Goal: Transaction & Acquisition: Purchase product/service

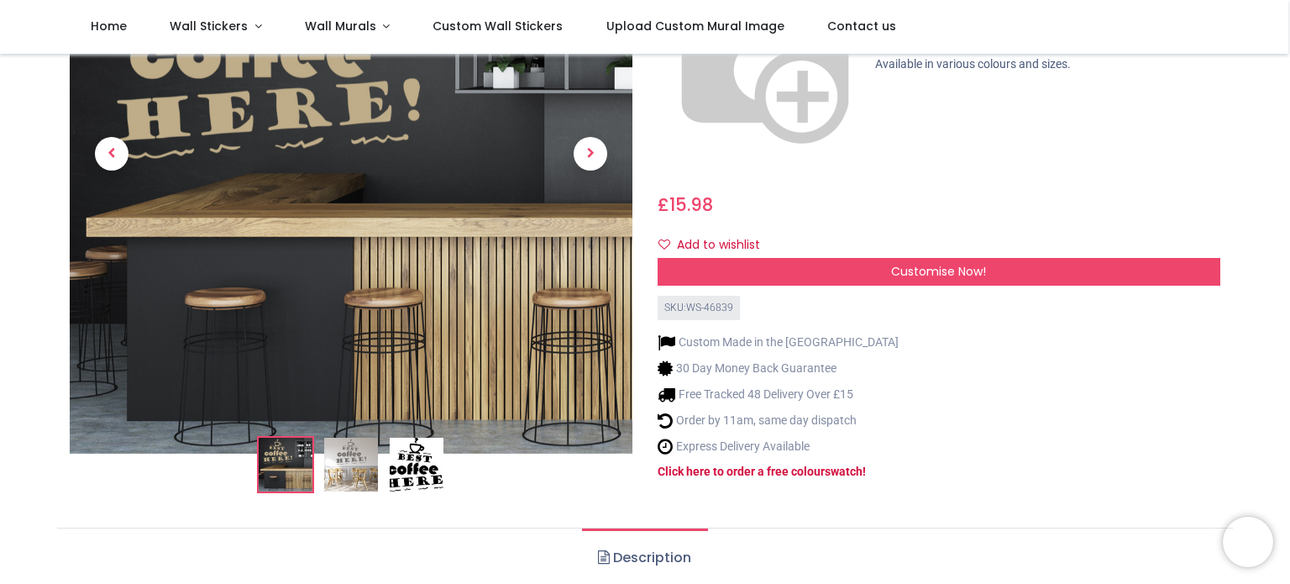
scroll to position [248, 0]
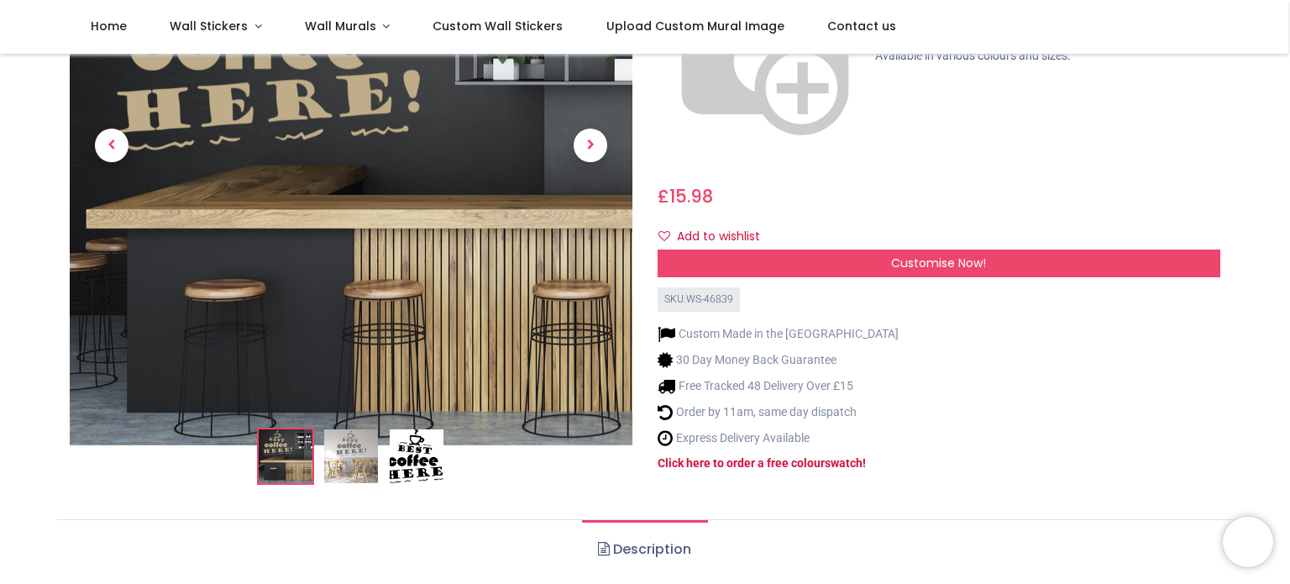
click at [344, 432] on img at bounding box center [351, 457] width 54 height 54
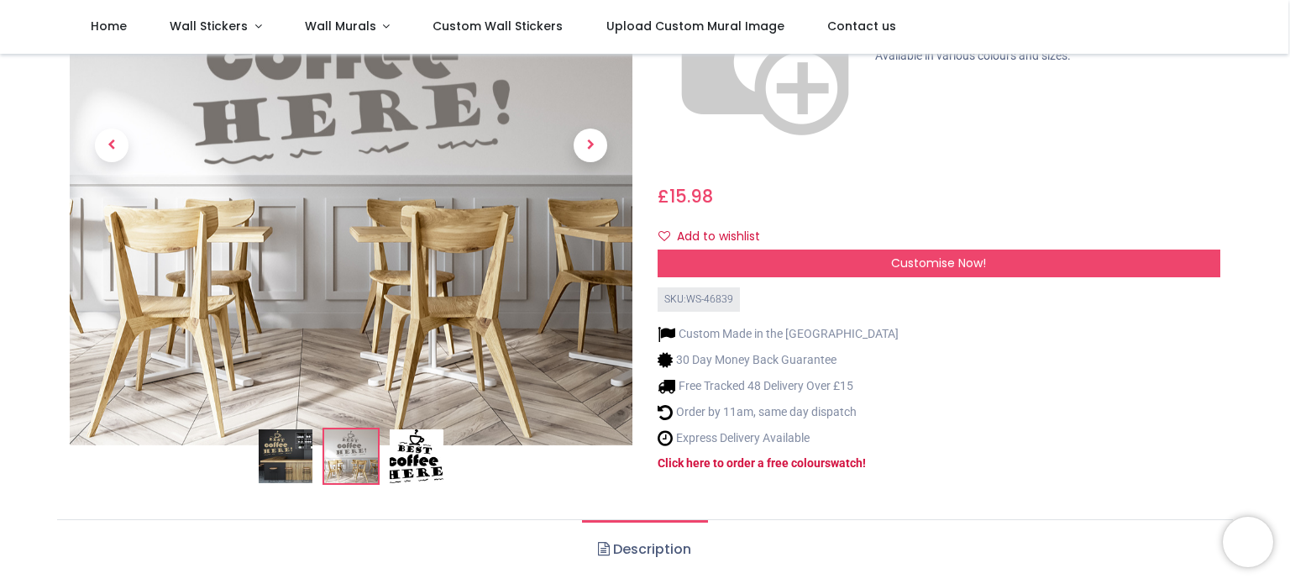
click at [290, 430] on img at bounding box center [286, 457] width 54 height 54
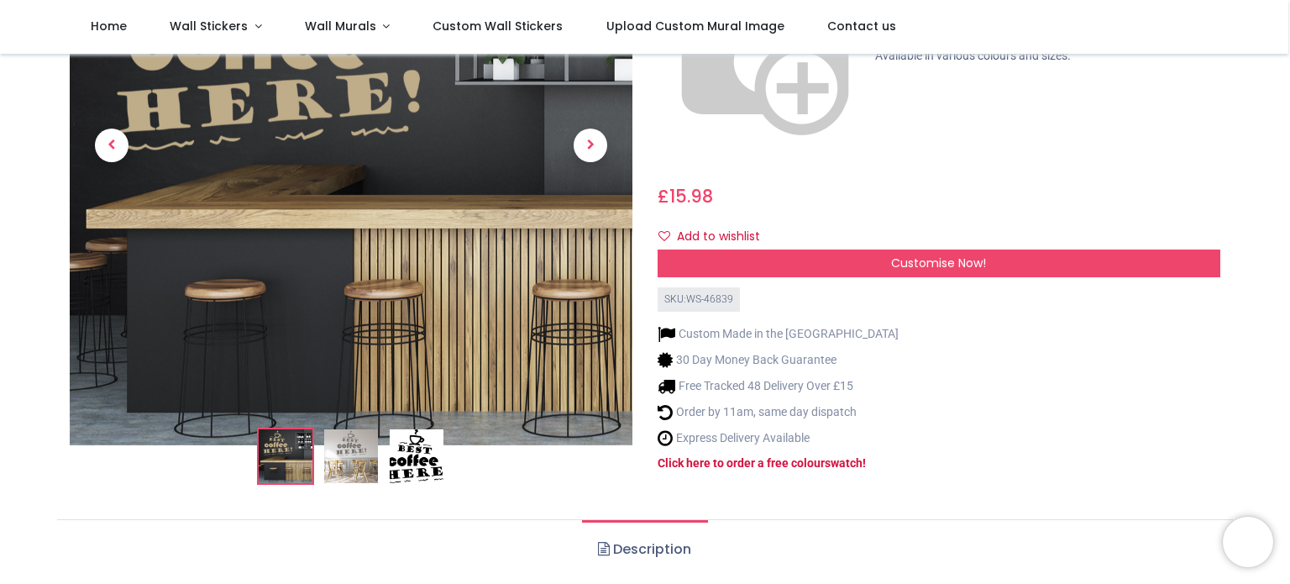
click at [341, 430] on img at bounding box center [351, 457] width 54 height 54
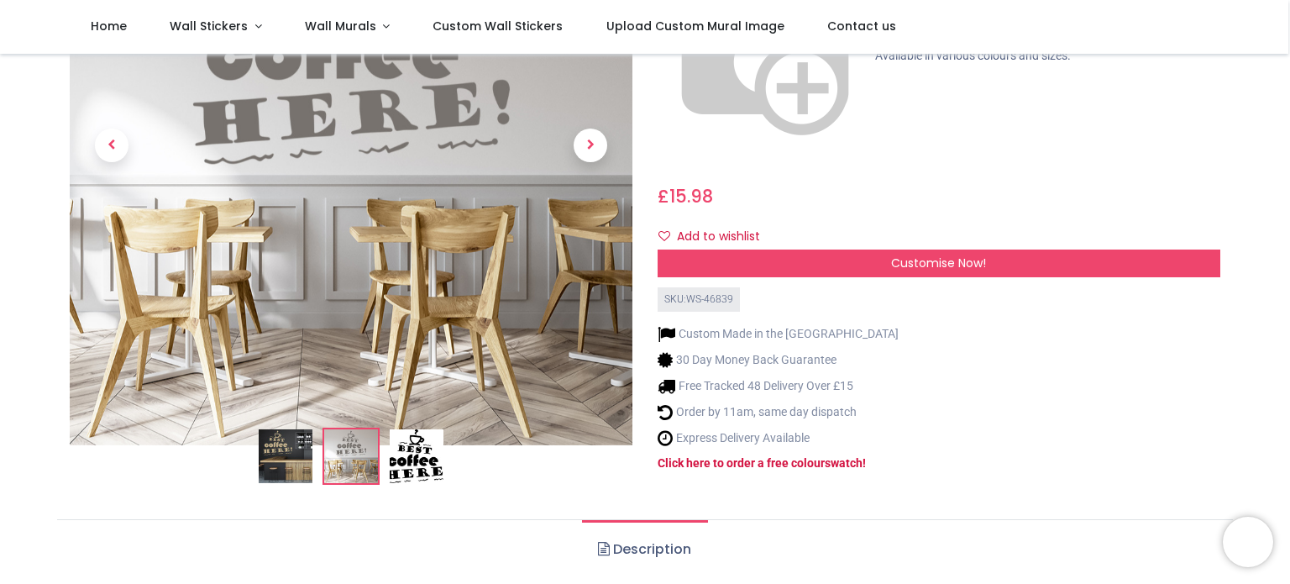
click at [417, 432] on img at bounding box center [417, 457] width 54 height 54
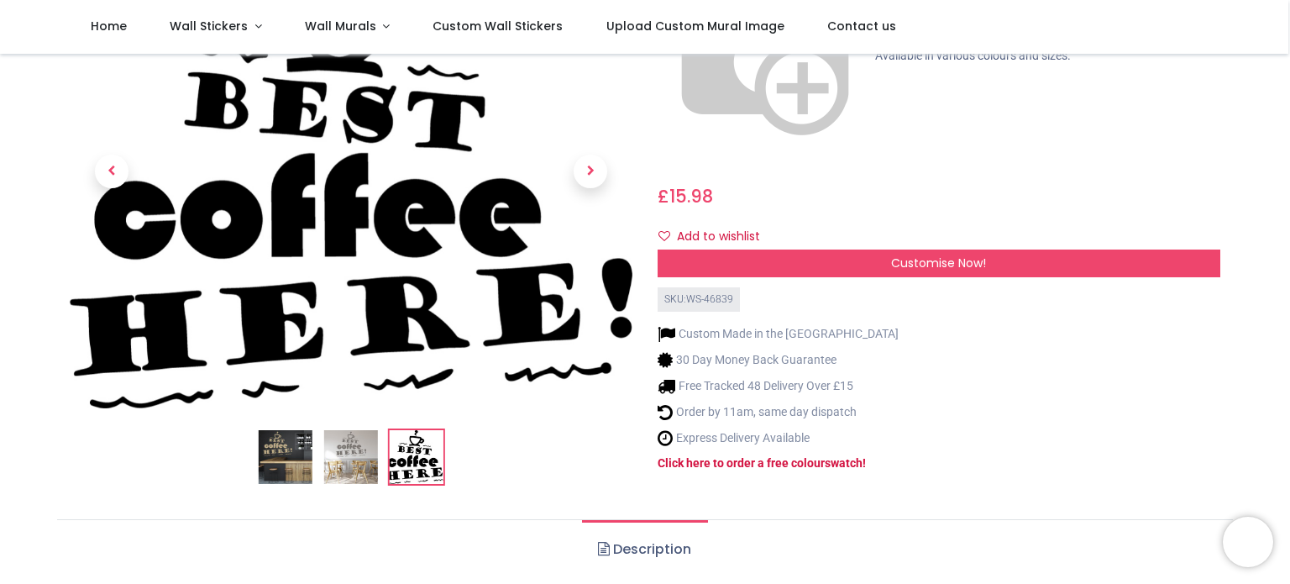
click at [420, 430] on img at bounding box center [417, 457] width 54 height 54
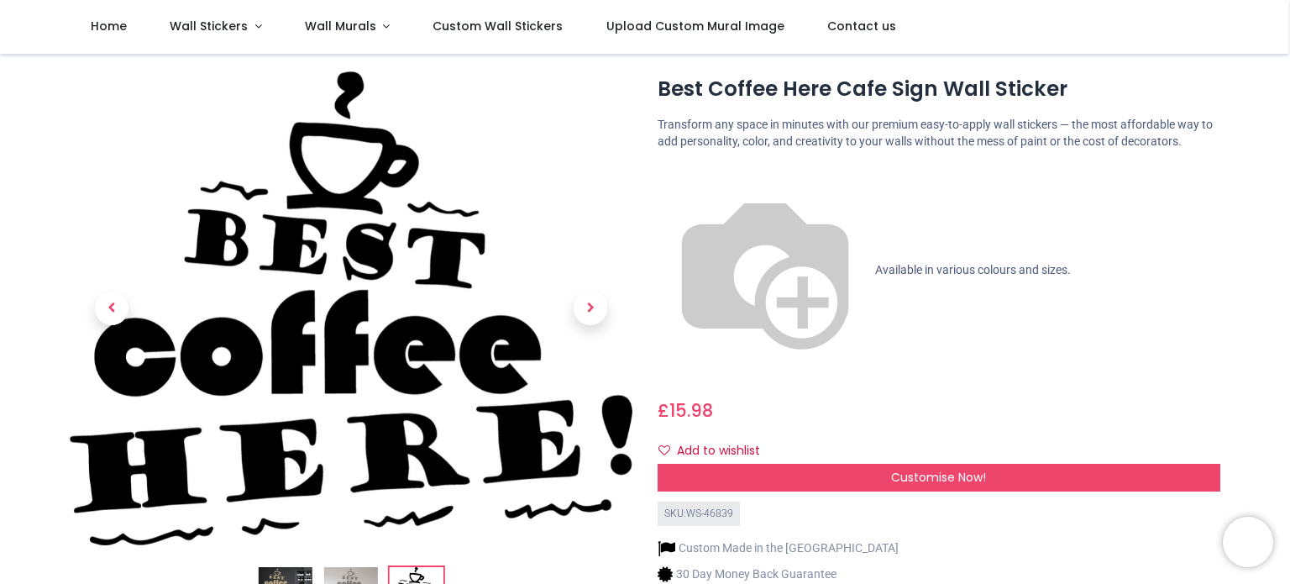
scroll to position [38, 0]
